Goal: Information Seeking & Learning: Understand process/instructions

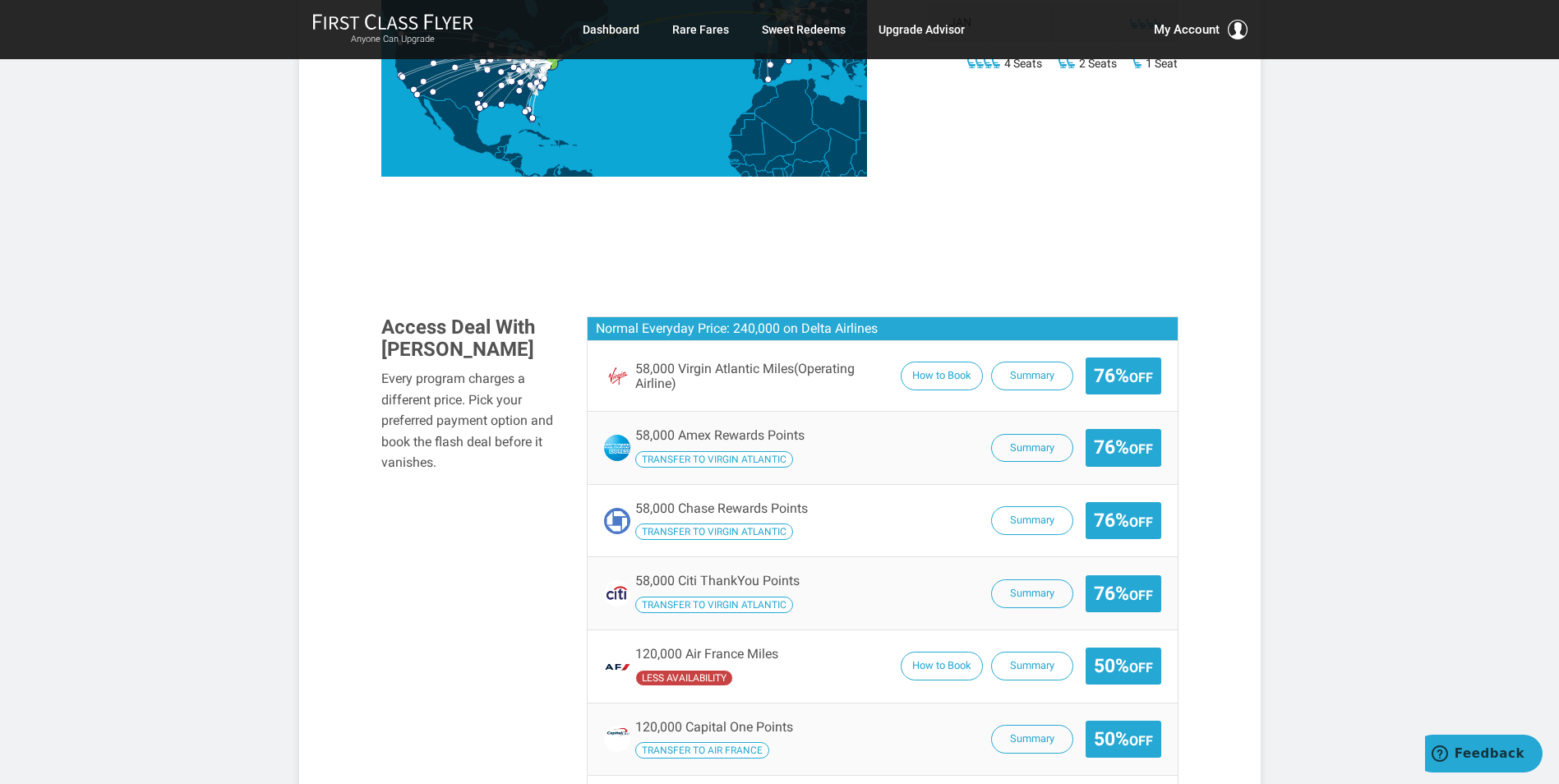
scroll to position [822, 0]
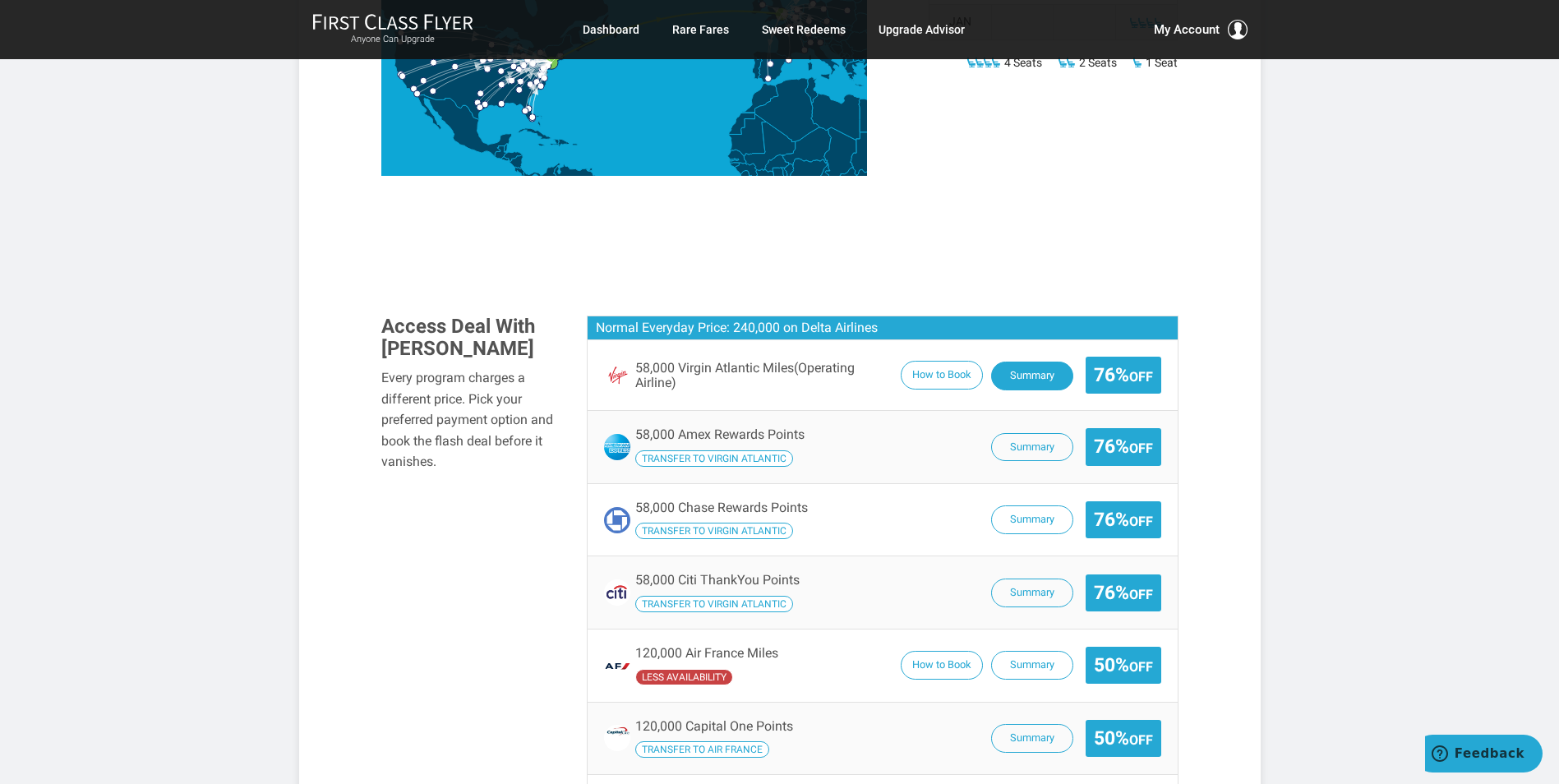
click at [1026, 373] on button "Summary" at bounding box center [1032, 375] width 82 height 29
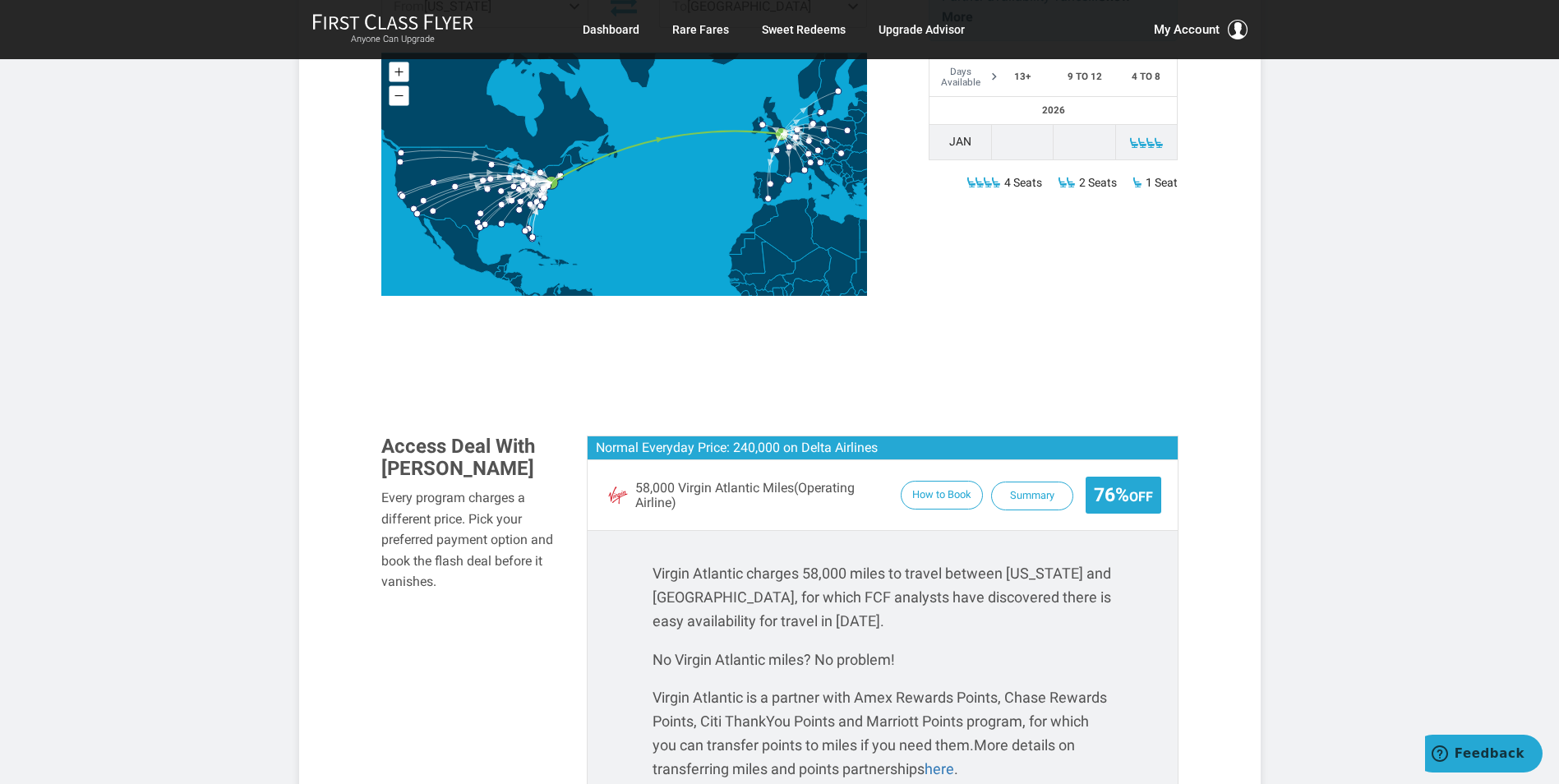
scroll to position [657, 0]
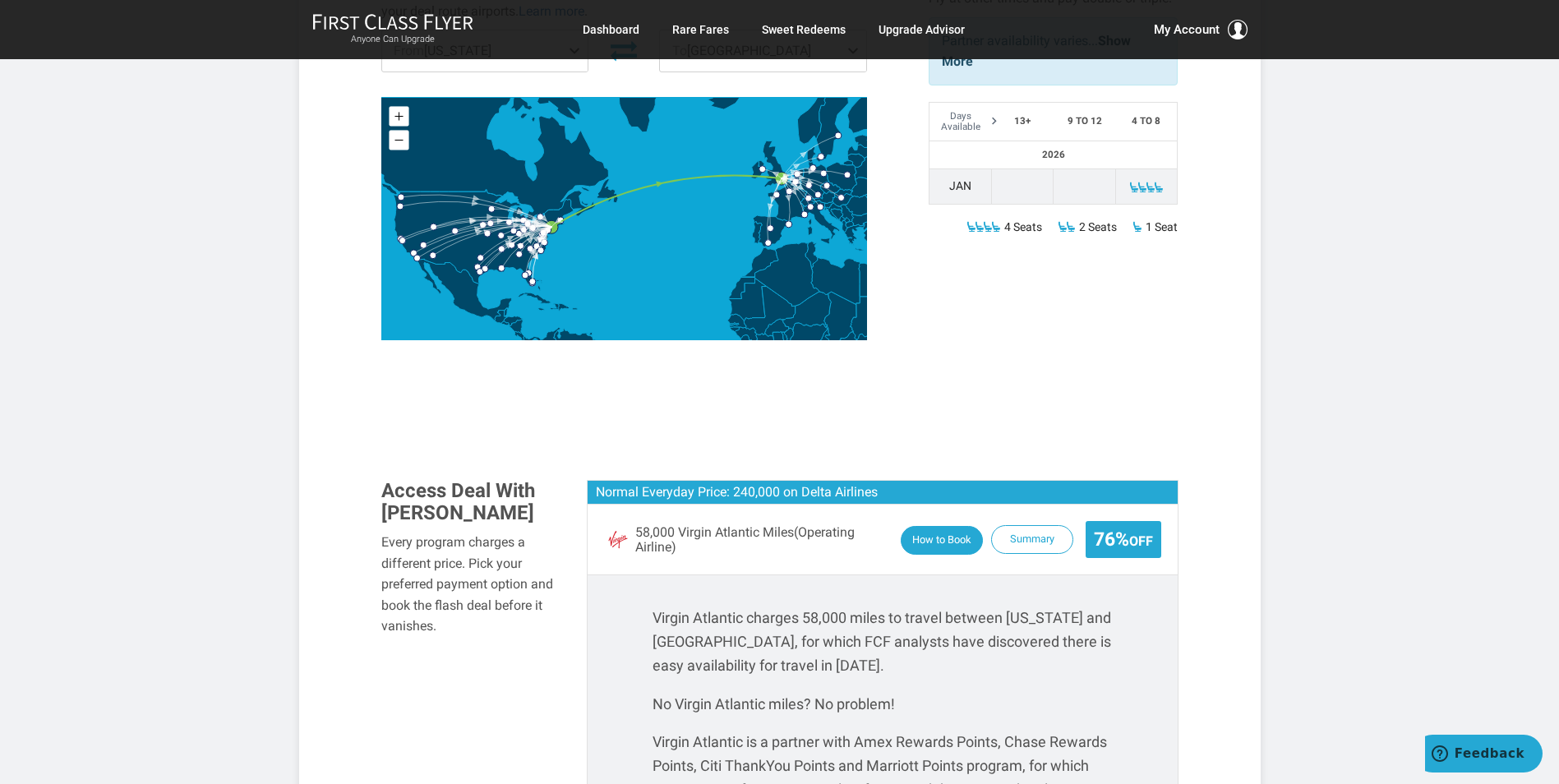
click at [938, 534] on button "How to Book" at bounding box center [941, 540] width 82 height 29
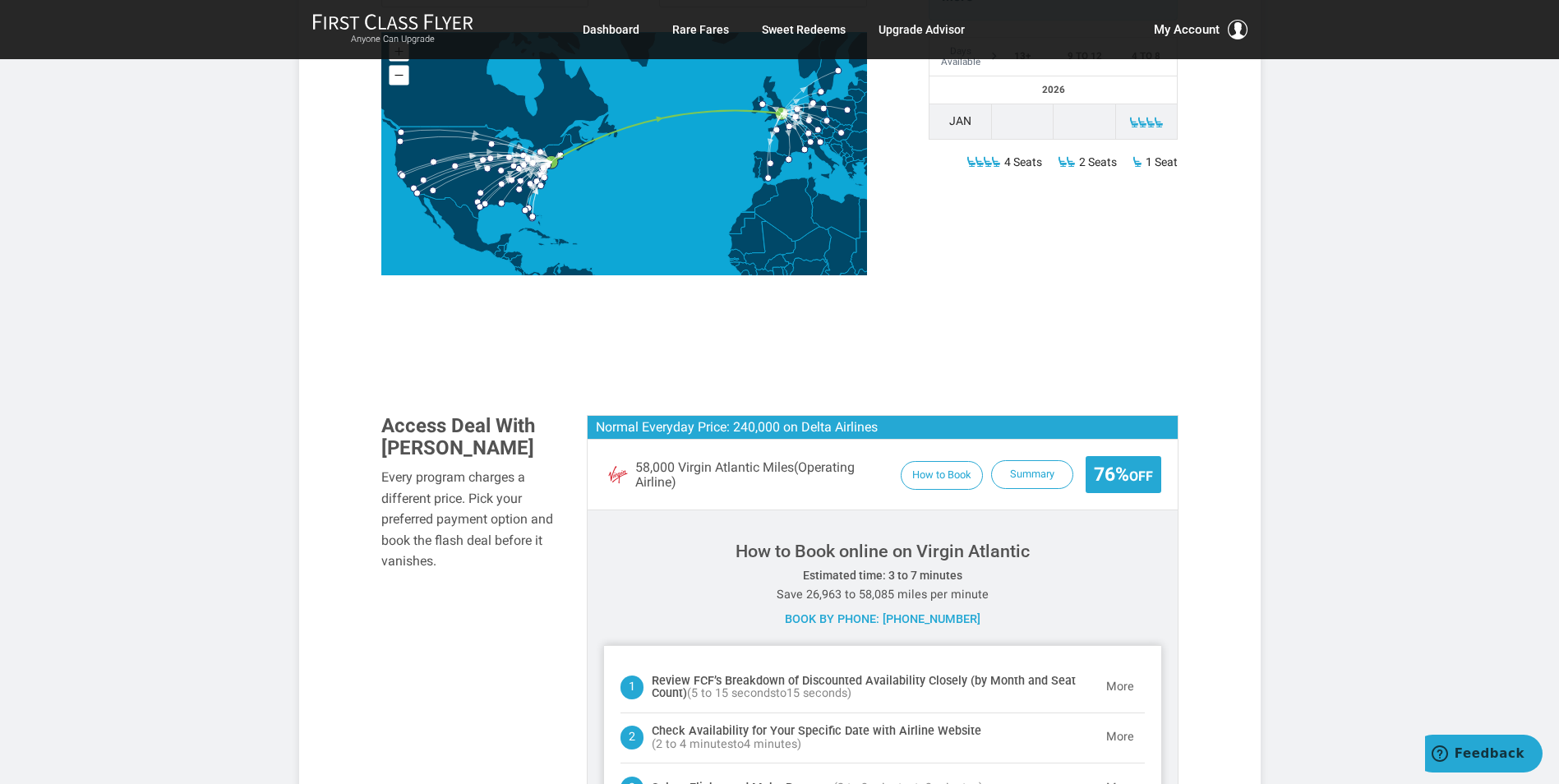
scroll to position [904, 0]
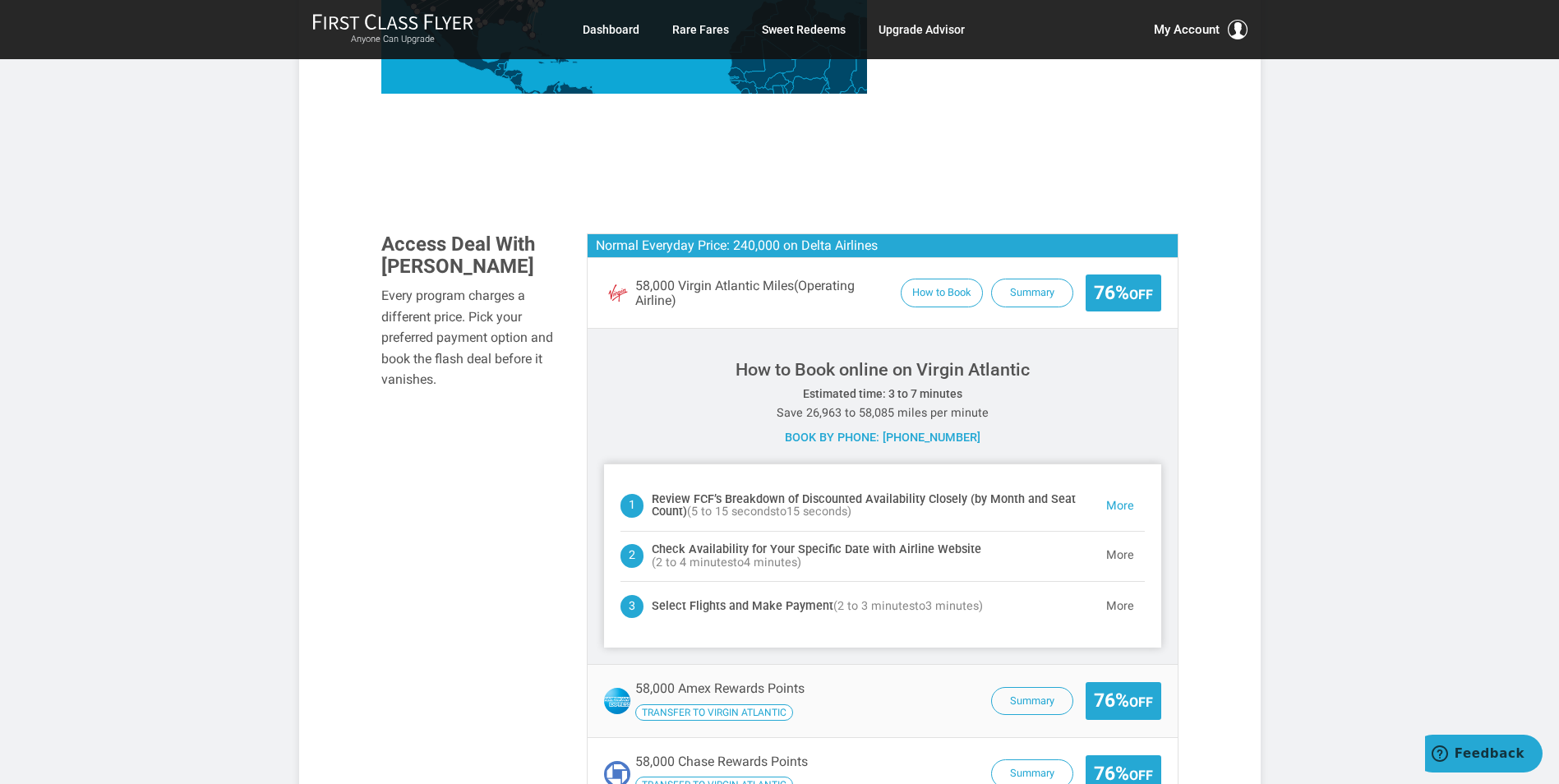
click at [1126, 510] on button "More" at bounding box center [1120, 506] width 50 height 33
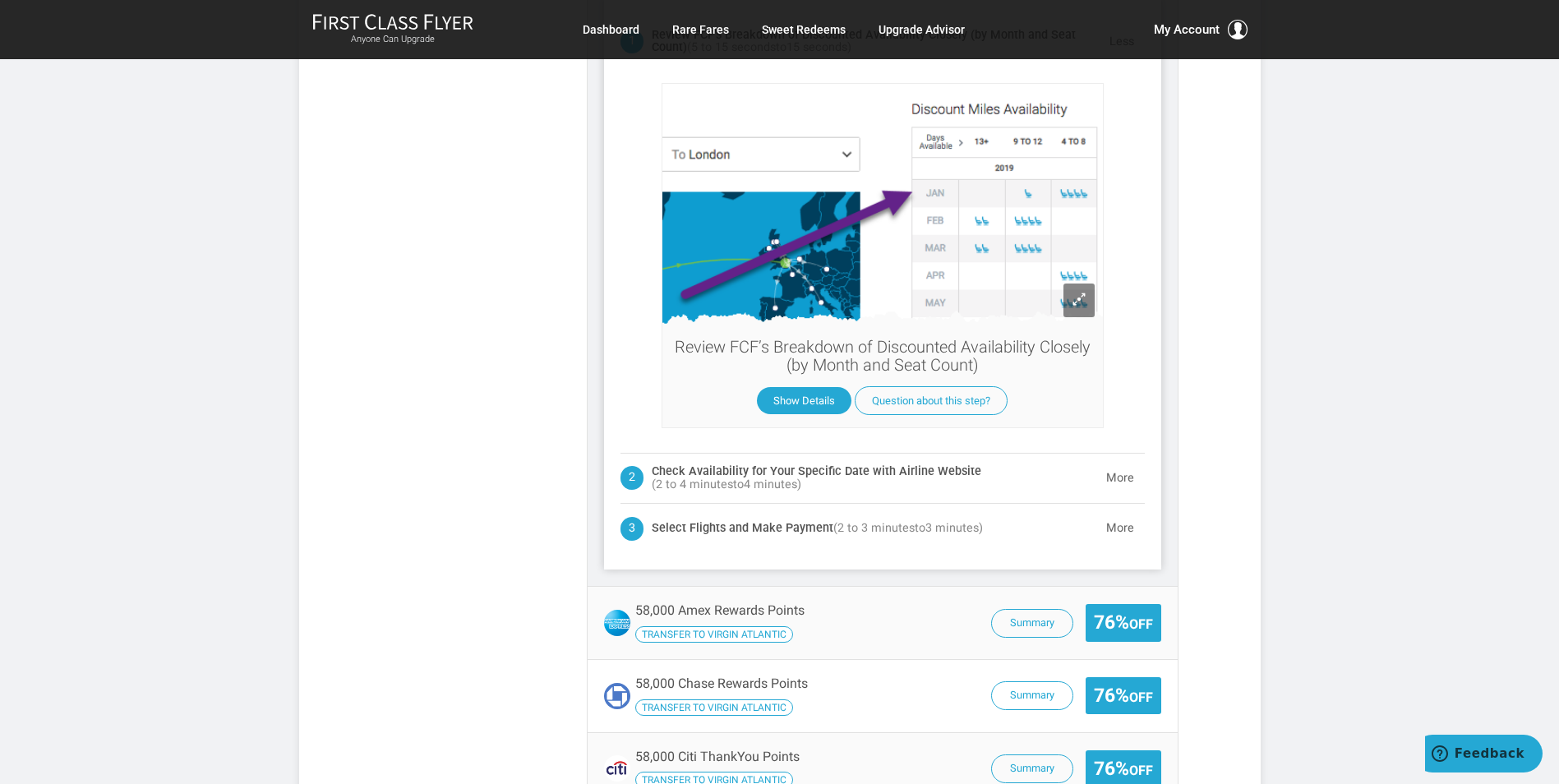
scroll to position [1366, 0]
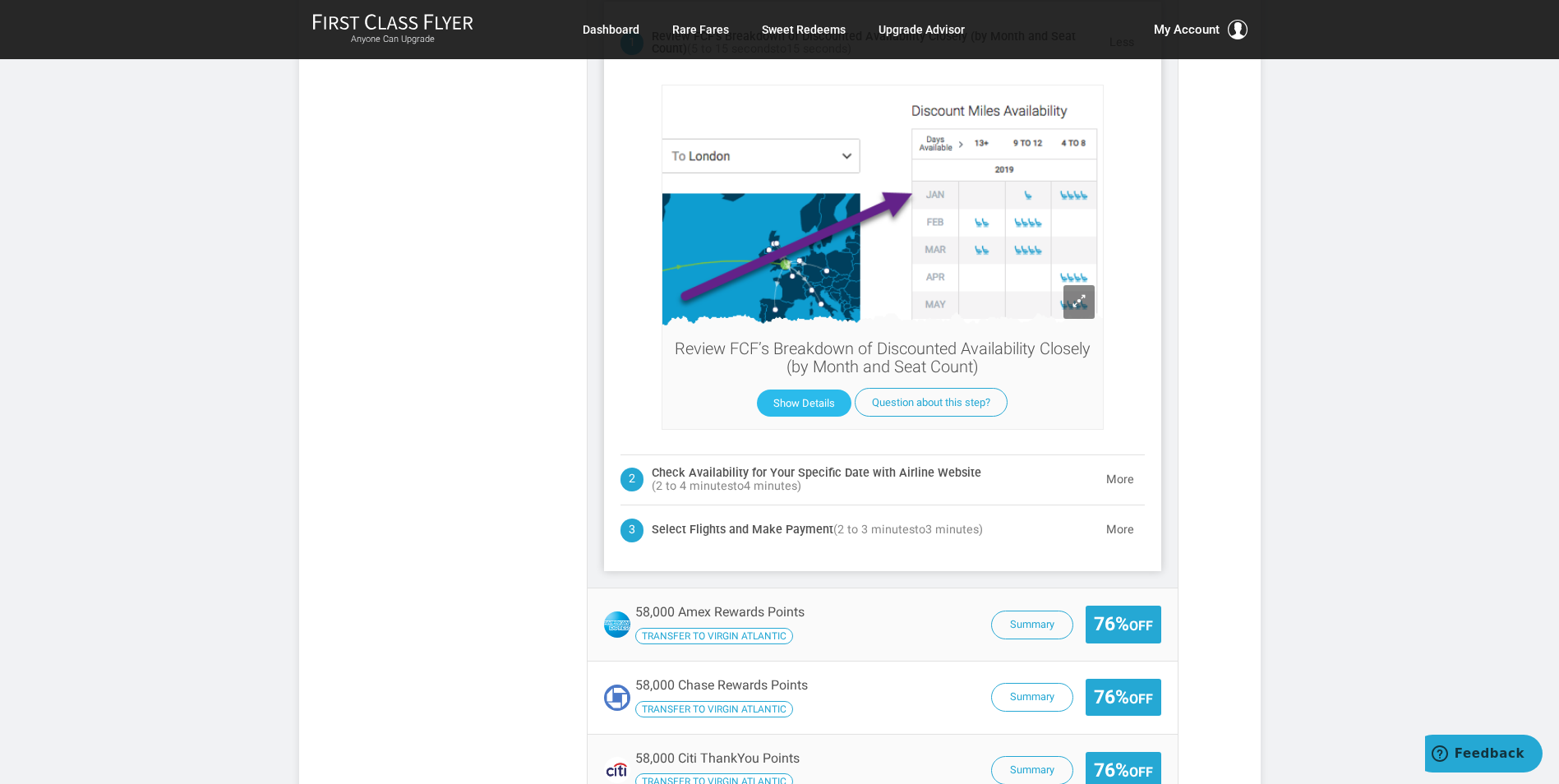
click at [816, 404] on button "Show Details" at bounding box center [804, 402] width 95 height 27
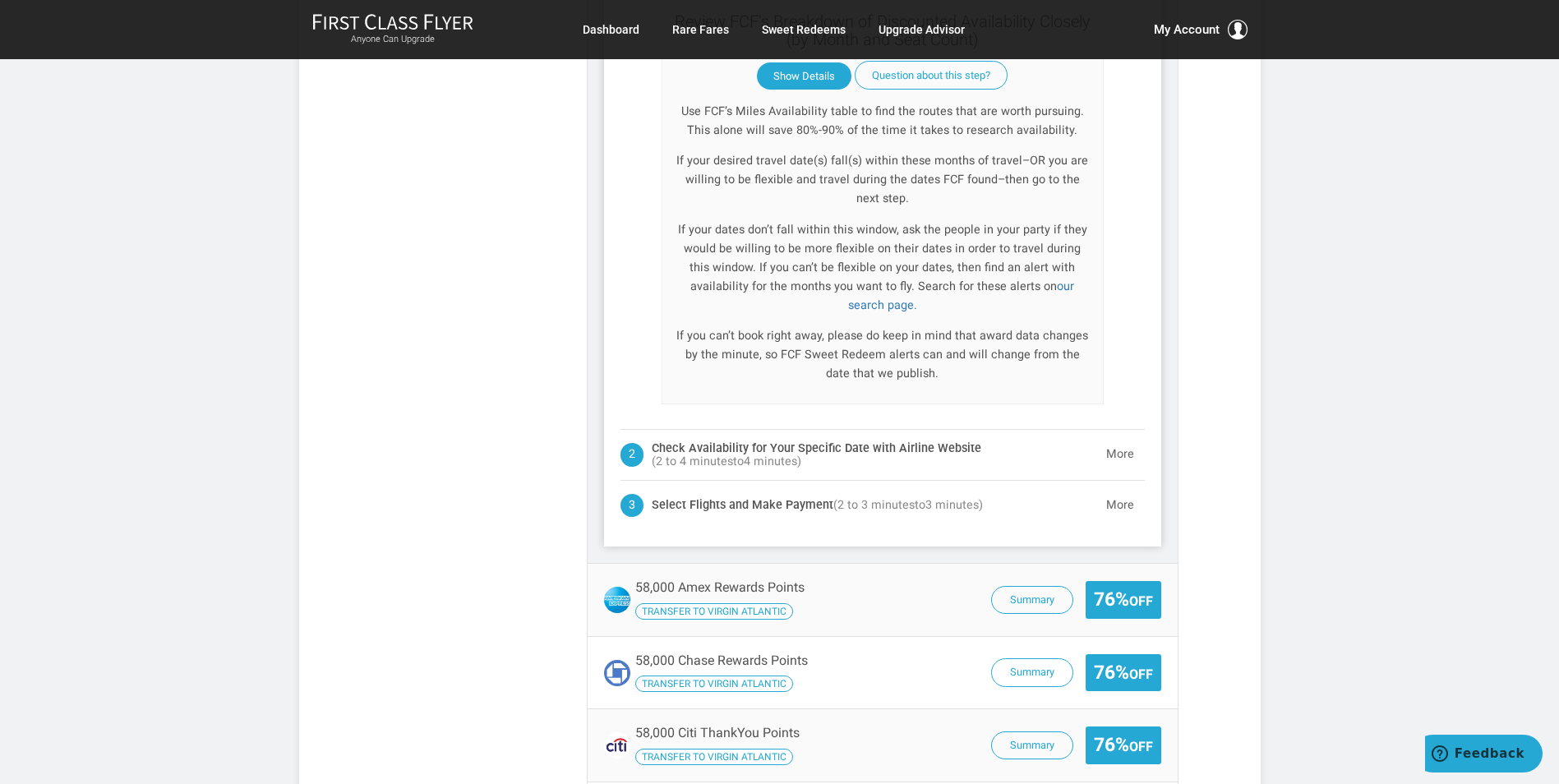
scroll to position [1695, 0]
click at [1113, 437] on button "More" at bounding box center [1120, 454] width 50 height 33
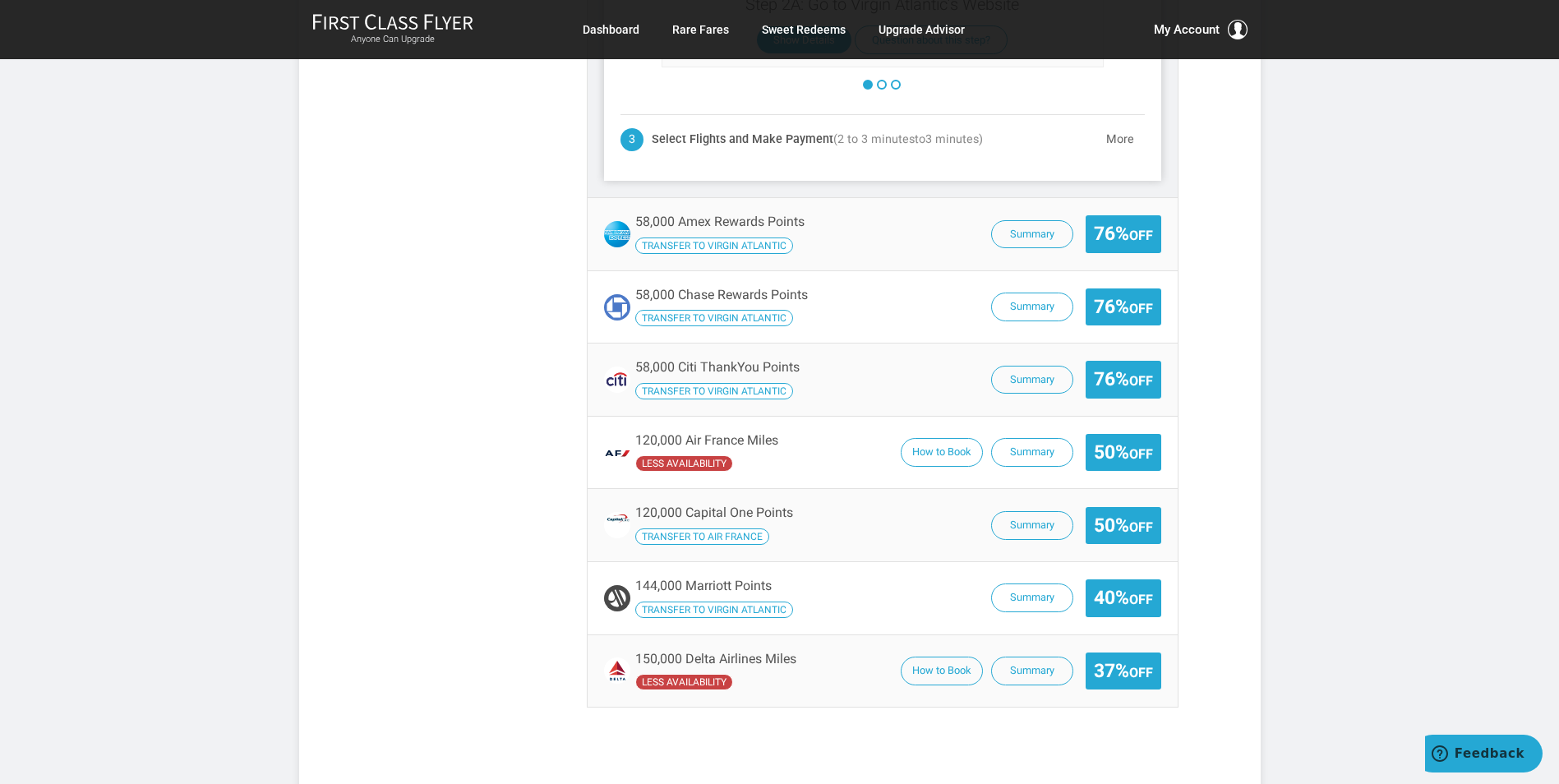
scroll to position [1334, 0]
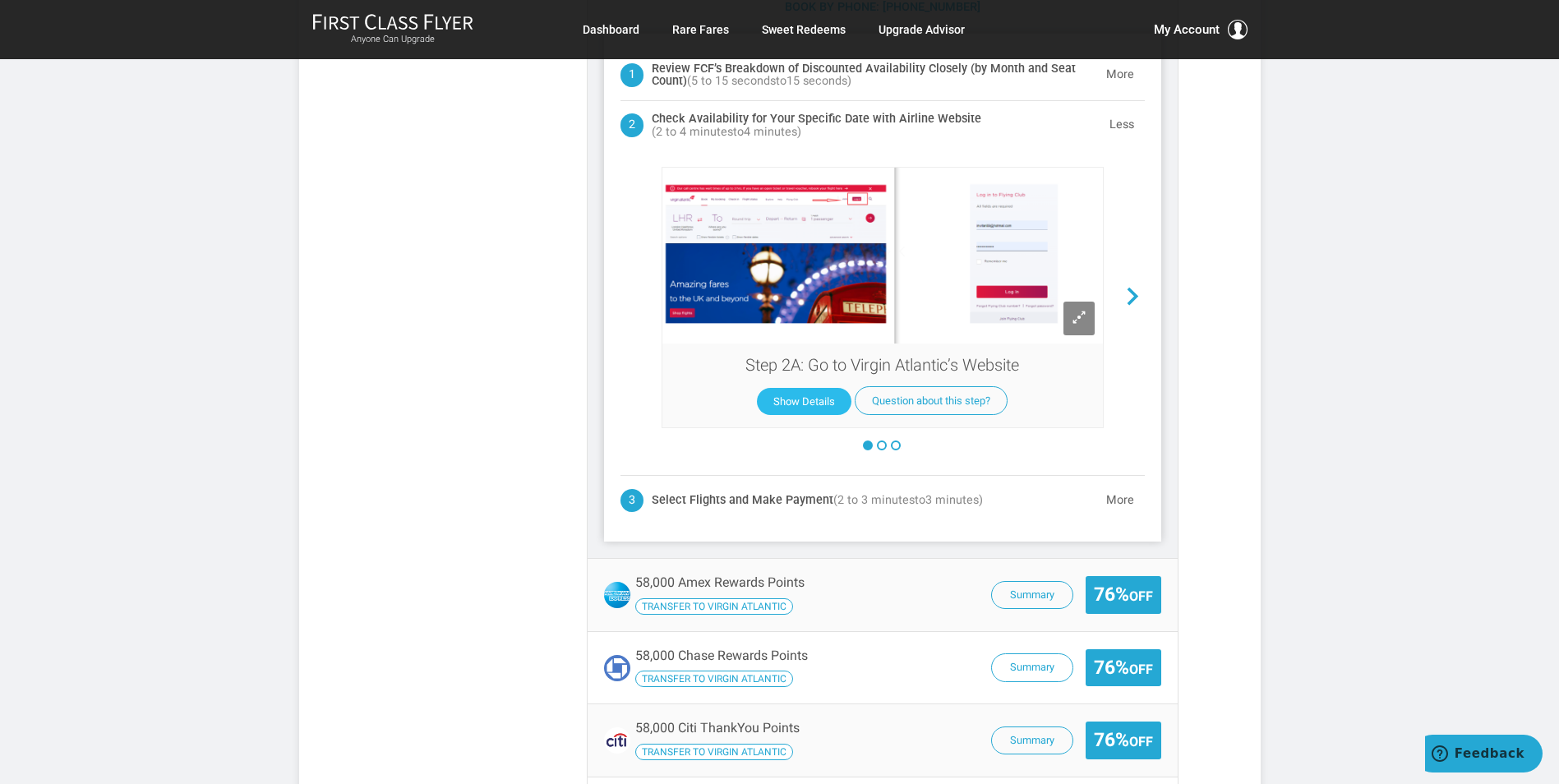
click at [801, 394] on button "Show Details" at bounding box center [804, 401] width 95 height 27
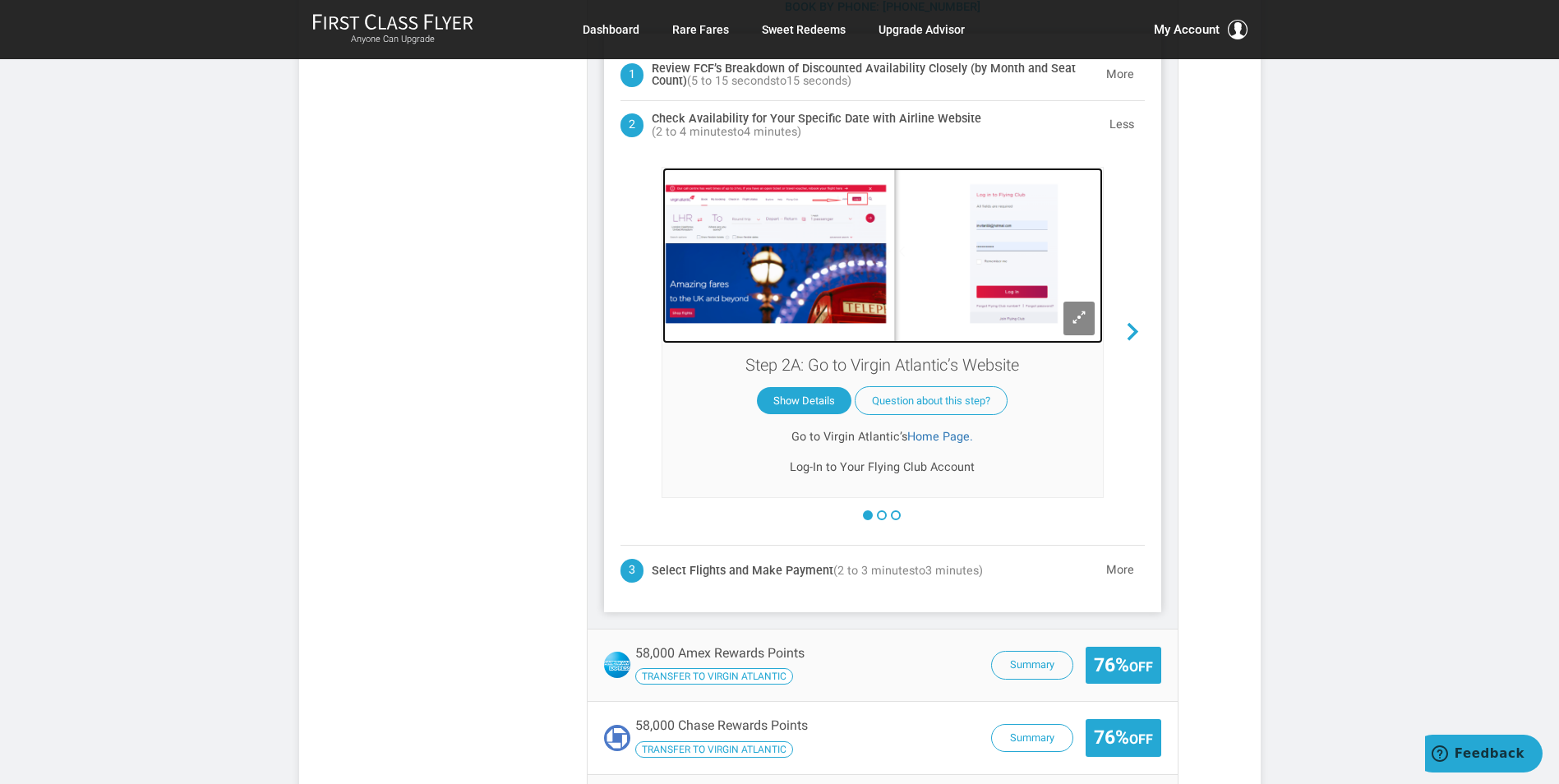
click at [803, 274] on img at bounding box center [883, 255] width 441 height 176
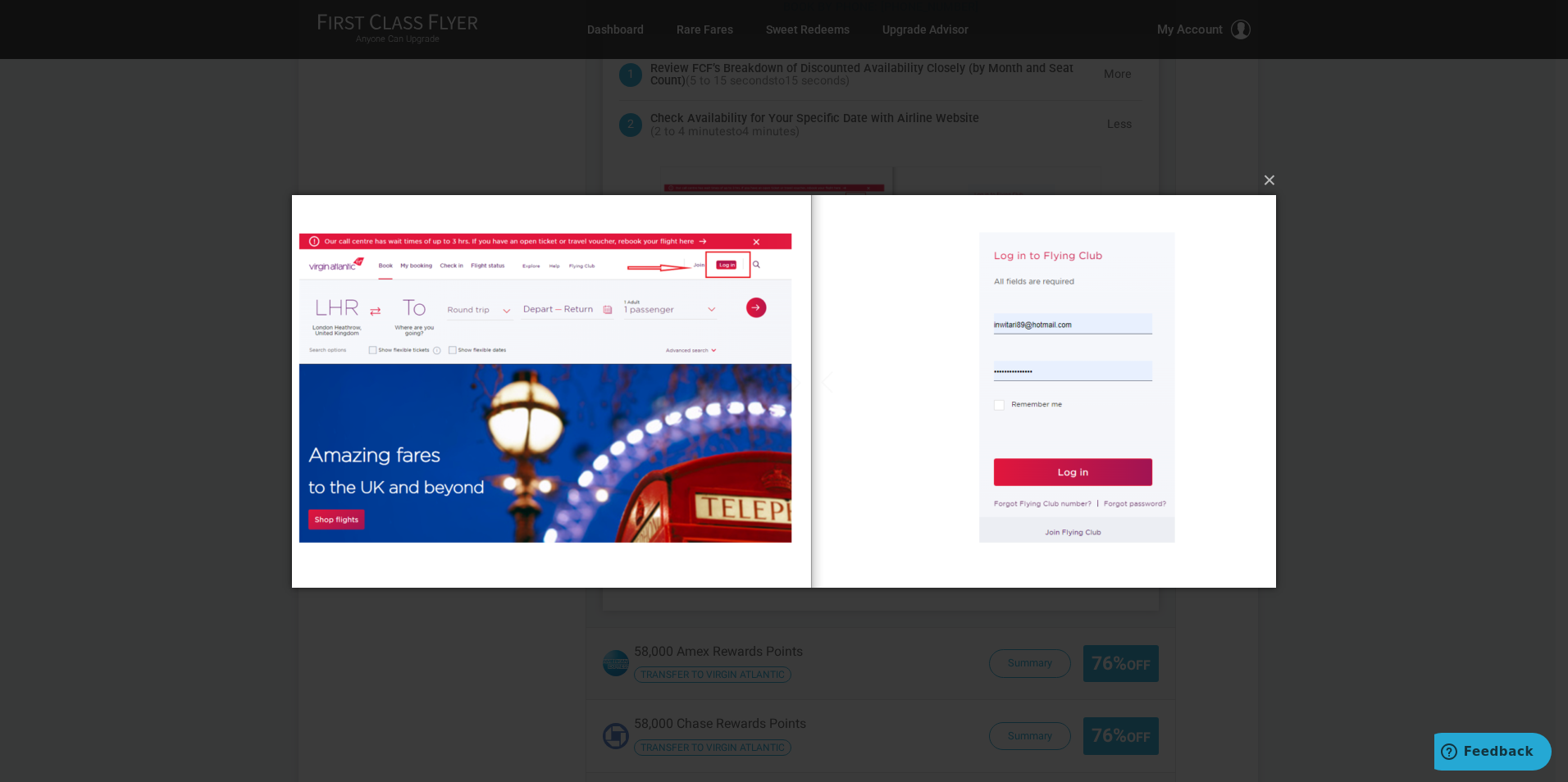
click at [729, 399] on img at bounding box center [784, 391] width 984 height 458
click at [1014, 402] on img at bounding box center [784, 391] width 984 height 458
click at [1268, 174] on button "×" at bounding box center [789, 180] width 984 height 36
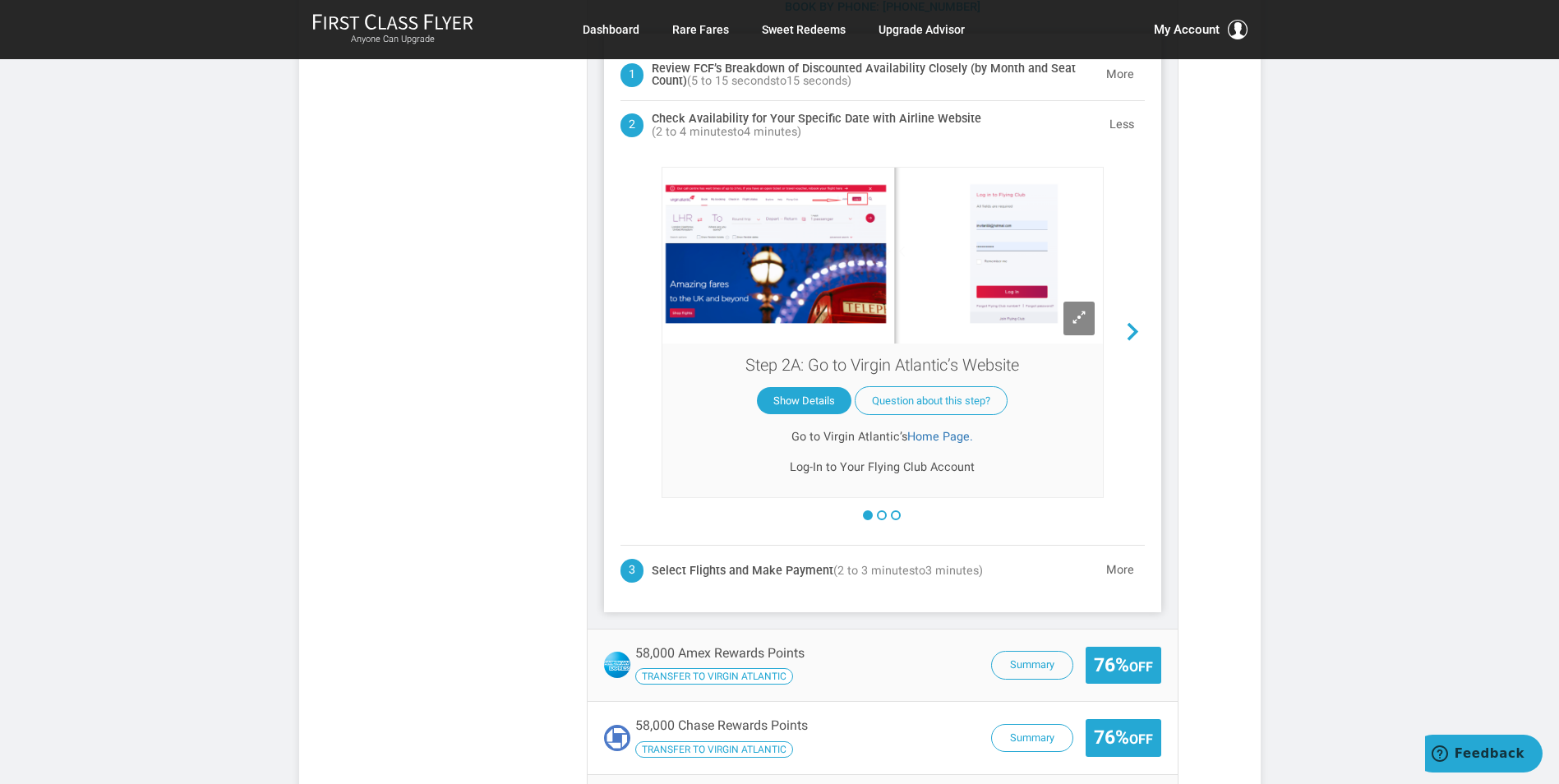
click at [1271, 175] on article "58,000 Miles / Points R/T > Biz Class > 4+ Travelers > Virgin Atlantic > [US_ST…" at bounding box center [780, 381] width 1559 height 3431
click at [938, 439] on link "Home Page." at bounding box center [940, 436] width 65 height 14
